Goal: Contribute content: Contribute content

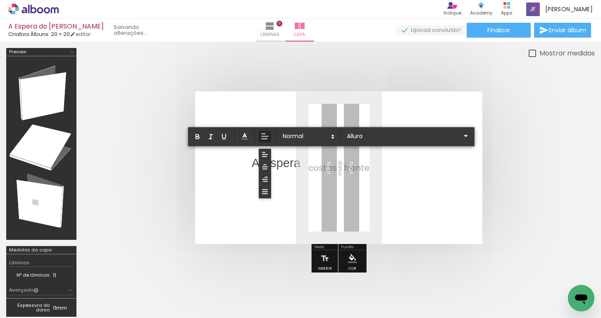
scroll to position [0, 2377]
click at [250, 161] on quentale-layouter at bounding box center [338, 167] width 287 height 152
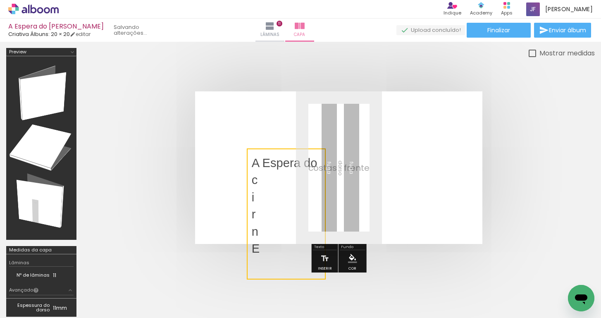
click at [264, 198] on quentale-selection at bounding box center [286, 213] width 79 height 131
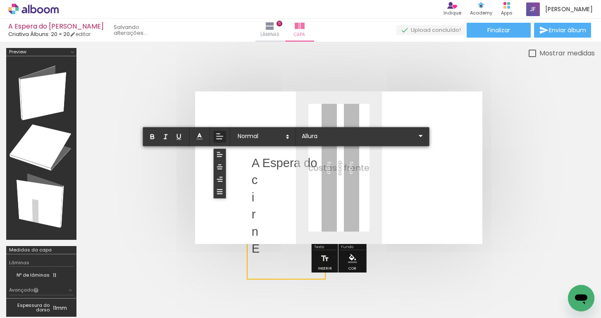
click at [264, 198] on p "i" at bounding box center [285, 196] width 66 height 17
click at [268, 187] on p "n" at bounding box center [291, 179] width 79 height 17
click at [262, 198] on p "E" at bounding box center [291, 196] width 79 height 17
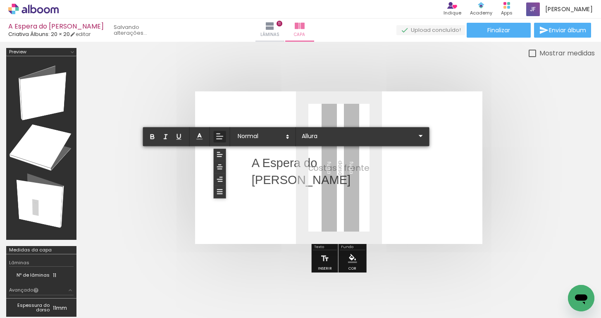
drag, startPoint x: 288, startPoint y: 187, endPoint x: 253, endPoint y: 158, distance: 45.2
click at [253, 158] on div "A Espera do [PERSON_NAME]" at bounding box center [301, 180] width 99 height 51
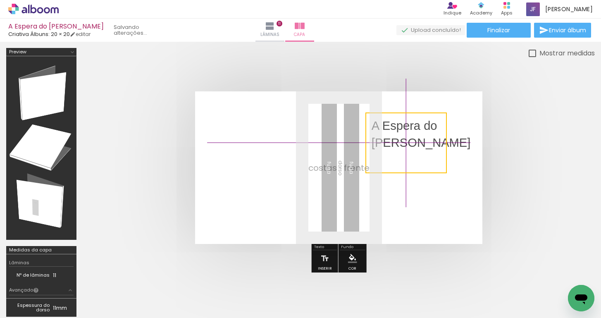
drag, startPoint x: 272, startPoint y: 170, endPoint x: 403, endPoint y: 151, distance: 131.9
click at [403, 151] on quentale-selection at bounding box center [405, 142] width 81 height 61
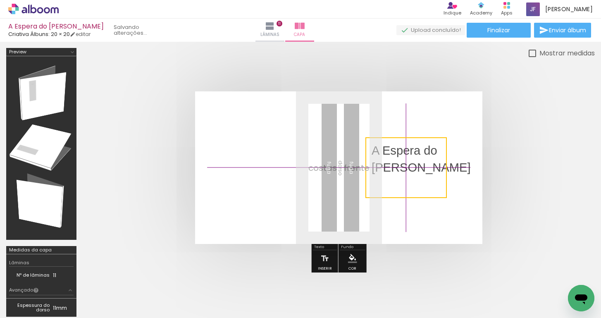
drag, startPoint x: 412, startPoint y: 137, endPoint x: 424, endPoint y: 176, distance: 40.3
click at [424, 176] on quentale-selection at bounding box center [405, 167] width 81 height 61
click at [380, 148] on quentale-selection at bounding box center [405, 167] width 81 height 61
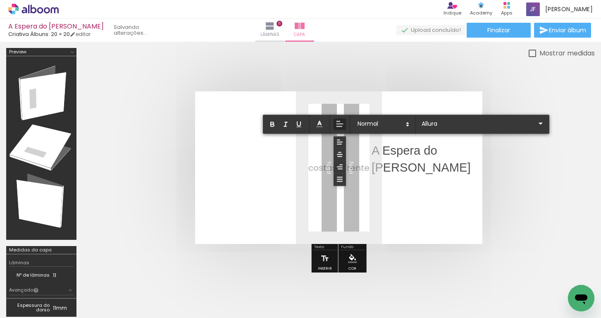
click at [380, 148] on p "A Espera do" at bounding box center [420, 150] width 99 height 17
click at [466, 116] on div "0,5 cm 1 cm 1,5 cm 2 cm 2,5 cm 3 cm 3,5 cm 4 cm 5 cm 6 cm 7 cm 8 cm" at bounding box center [406, 124] width 286 height 19
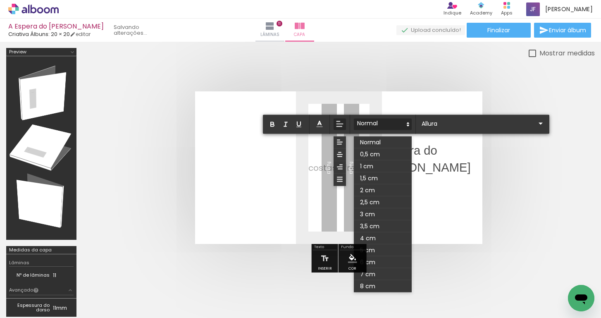
click at [385, 123] on span at bounding box center [383, 125] width 58 height 12
click at [383, 180] on span at bounding box center [383, 178] width 58 height 12
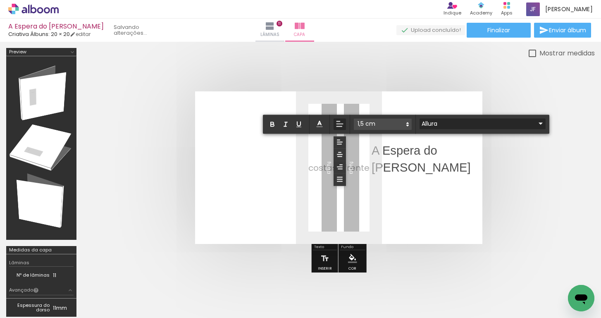
click at [476, 128] on div "Allura" at bounding box center [482, 124] width 126 height 10
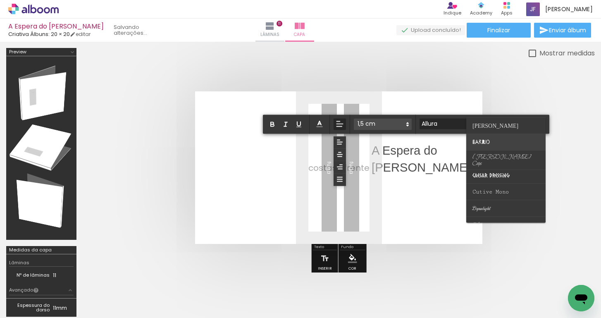
scroll to position [50, 0]
click at [513, 156] on paper-item at bounding box center [505, 159] width 79 height 19
type input "[PERSON_NAME] Caps"
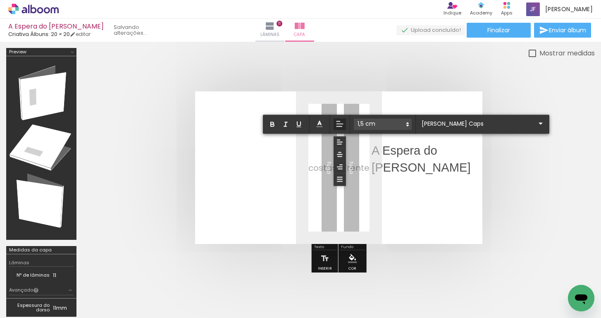
click at [432, 163] on p "[PERSON_NAME]" at bounding box center [420, 167] width 99 height 17
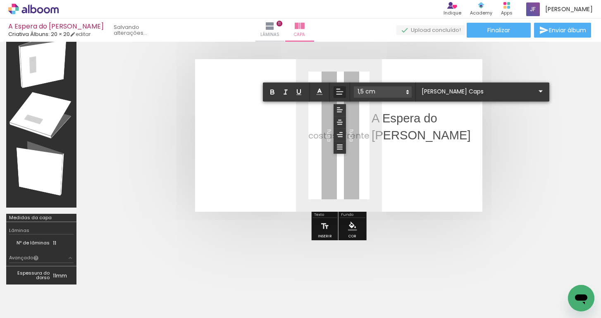
scroll to position [5, 0]
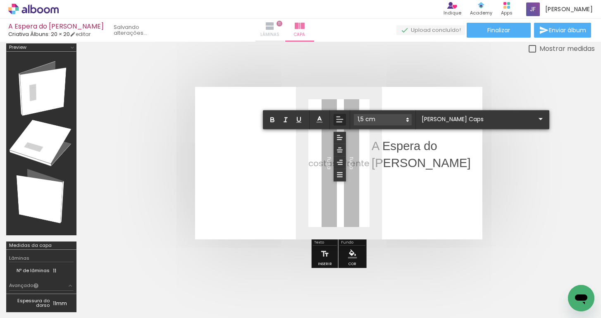
click at [275, 25] on iron-icon at bounding box center [270, 26] width 10 height 10
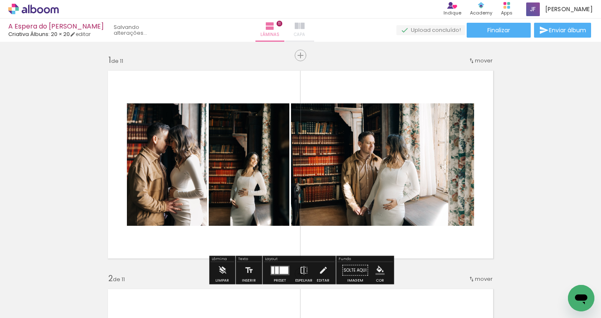
click at [305, 36] on span "Capa" at bounding box center [299, 34] width 11 height 7
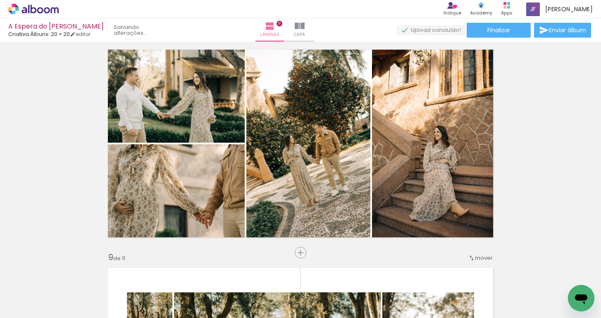
scroll to position [1548, 0]
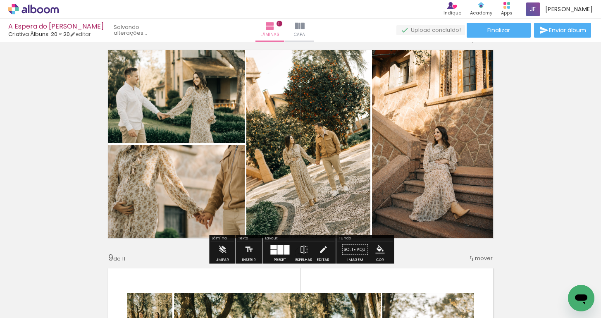
click at [30, 306] on span "Adicionar Fotos" at bounding box center [29, 306] width 25 height 9
click at [0, 0] on input "file" at bounding box center [0, 0] width 0 height 0
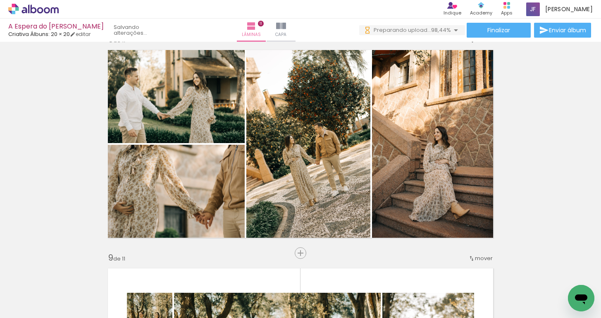
scroll to position [0, 0]
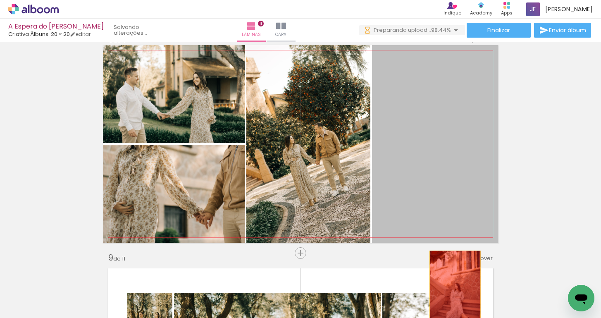
drag, startPoint x: 456, startPoint y: 188, endPoint x: 452, endPoint y: 300, distance: 111.6
click at [452, 300] on quentale-workspace at bounding box center [300, 159] width 601 height 318
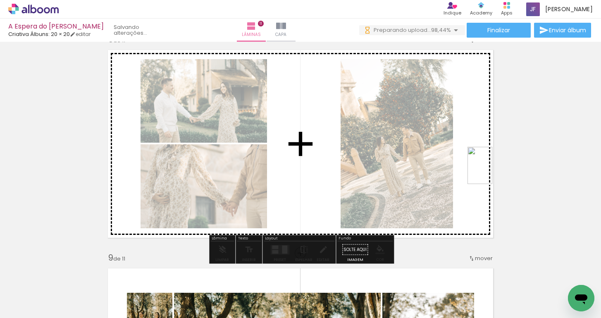
drag, startPoint x: 584, startPoint y: 273, endPoint x: 492, endPoint y: 171, distance: 137.5
click at [492, 171] on quentale-workspace at bounding box center [300, 159] width 601 height 318
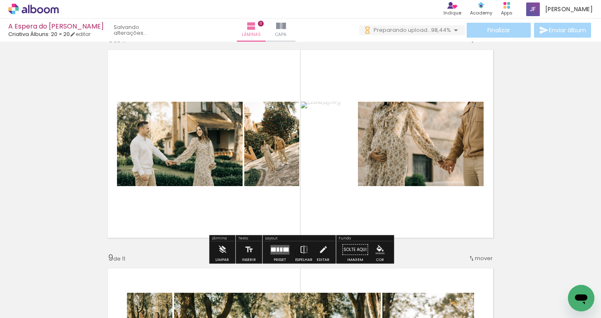
click at [280, 249] on div at bounding box center [281, 249] width 2 height 4
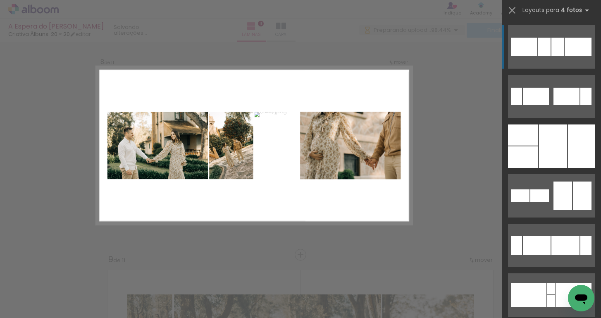
scroll to position [1537, 0]
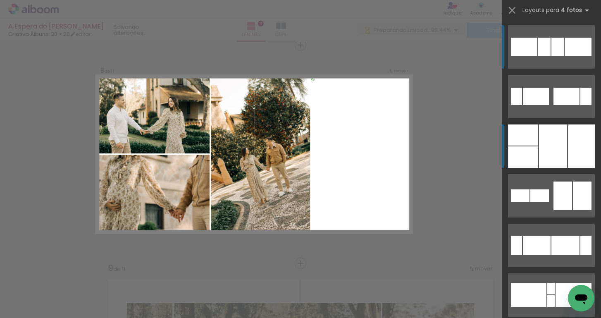
click at [552, 147] on div at bounding box center [553, 145] width 28 height 43
